Goal: Task Accomplishment & Management: Complete application form

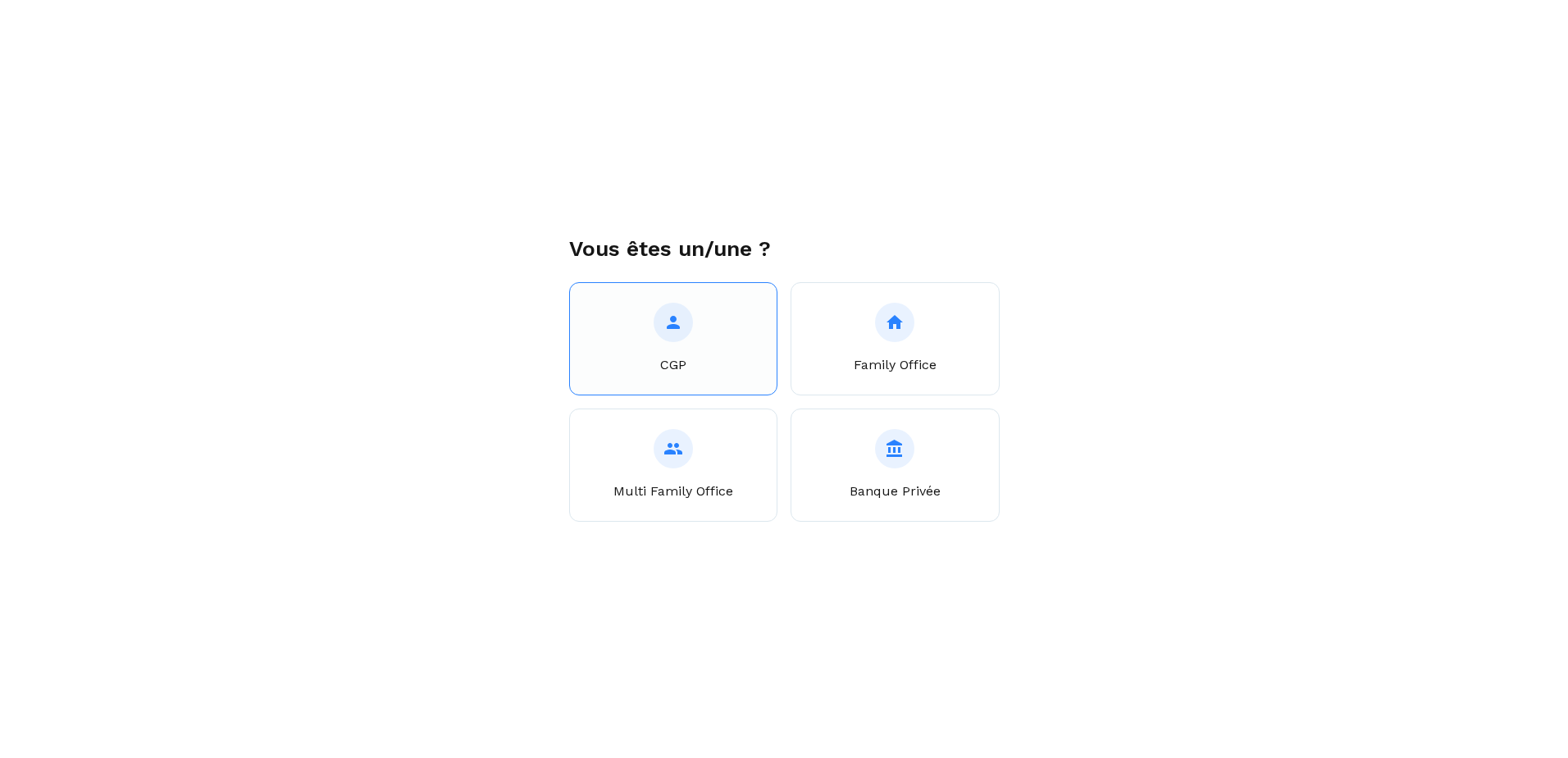
click at [685, 352] on button "CGP" at bounding box center [673, 338] width 209 height 113
click at [865, 363] on p "Family Office" at bounding box center [895, 365] width 83 height 20
click at [889, 462] on div at bounding box center [895, 449] width 40 height 40
click at [614, 468] on button "Multi Family Office" at bounding box center [673, 465] width 209 height 113
